Goal: Find contact information: Find contact information

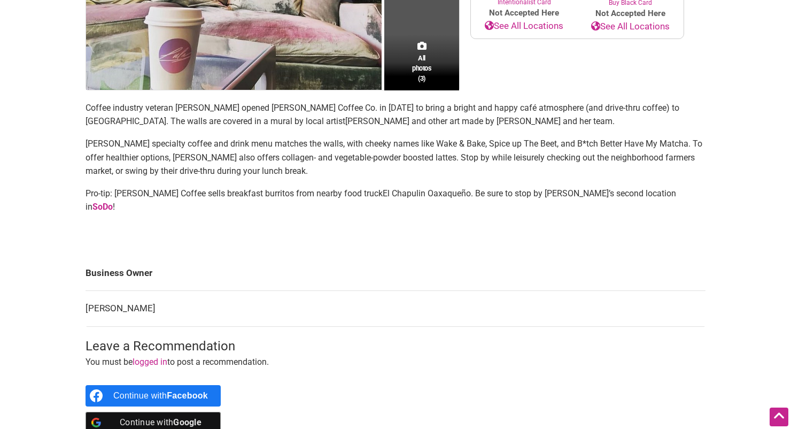
scroll to position [321, 0]
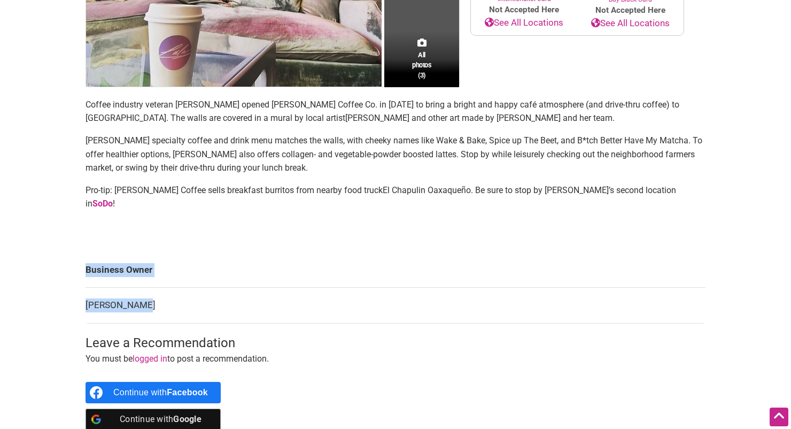
drag, startPoint x: 83, startPoint y: 290, endPoint x: 154, endPoint y: 287, distance: 71.1
click at [154, 287] on div "All photos (3) Woman-Owned Categories: Cafe Coffee, Tea & Juice Neighborhood: […" at bounding box center [395, 117] width 641 height 655
click at [146, 288] on td "[PERSON_NAME]" at bounding box center [396, 306] width 620 height 36
drag, startPoint x: 81, startPoint y: 252, endPoint x: 153, endPoint y: 295, distance: 84.1
click at [153, 295] on div "All photos (3) Woman-Owned Categories: Cafe Coffee, Tea & Juice Neighborhood: W…" at bounding box center [395, 117] width 641 height 655
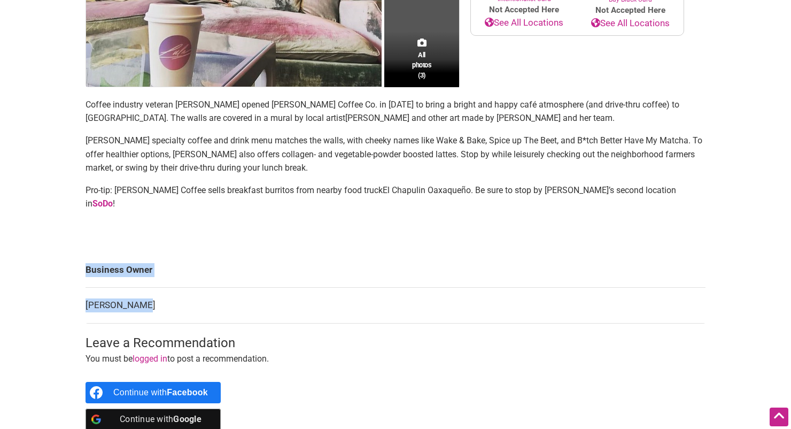
copy tbody "Business Owner Taylor Platt"
drag, startPoint x: 71, startPoint y: 293, endPoint x: 153, endPoint y: 293, distance: 82.3
click at [153, 293] on div "Intentionalist Spend like it matters 0 Add a Business Map Blog Store Offers Int…" at bounding box center [395, 196] width 748 height 1035
click at [158, 291] on td "[PERSON_NAME]" at bounding box center [396, 306] width 620 height 36
drag, startPoint x: 129, startPoint y: 293, endPoint x: 87, endPoint y: 291, distance: 42.8
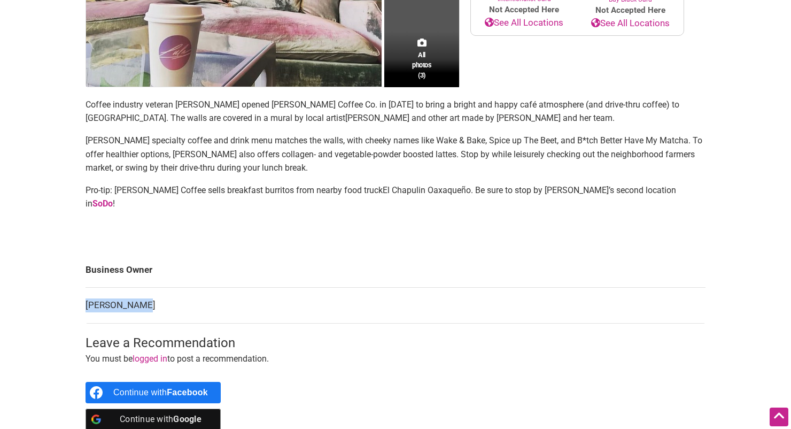
click at [87, 291] on td "[PERSON_NAME]" at bounding box center [396, 306] width 620 height 36
copy td "[PERSON_NAME]"
